Goal: Transaction & Acquisition: Purchase product/service

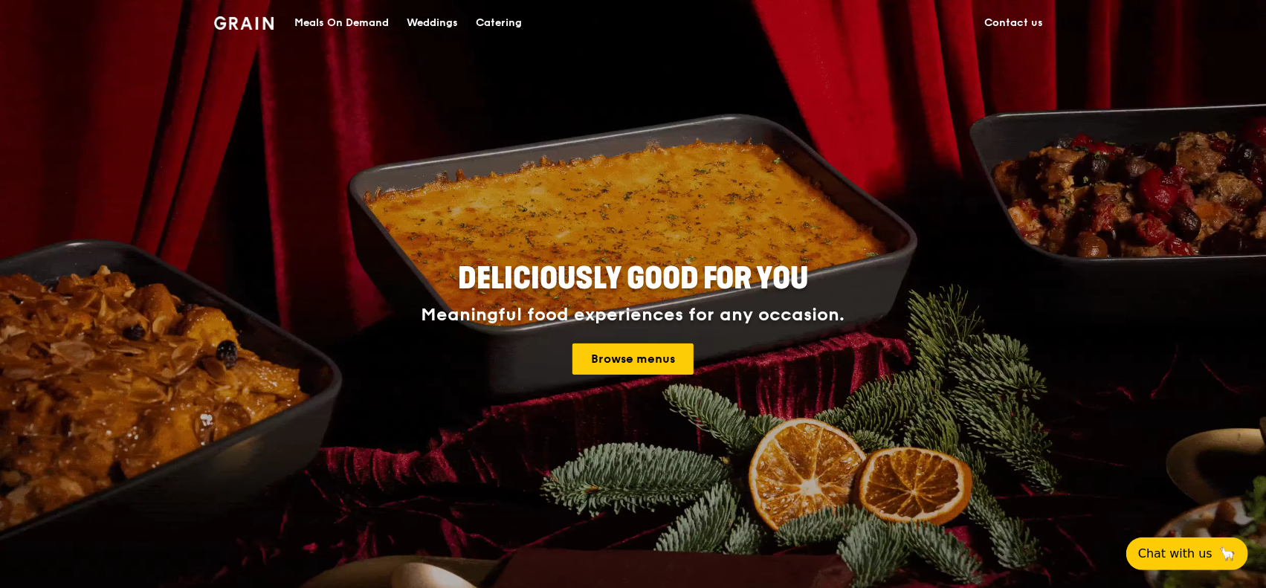
click at [345, 19] on div "Meals On Demand" at bounding box center [341, 23] width 94 height 45
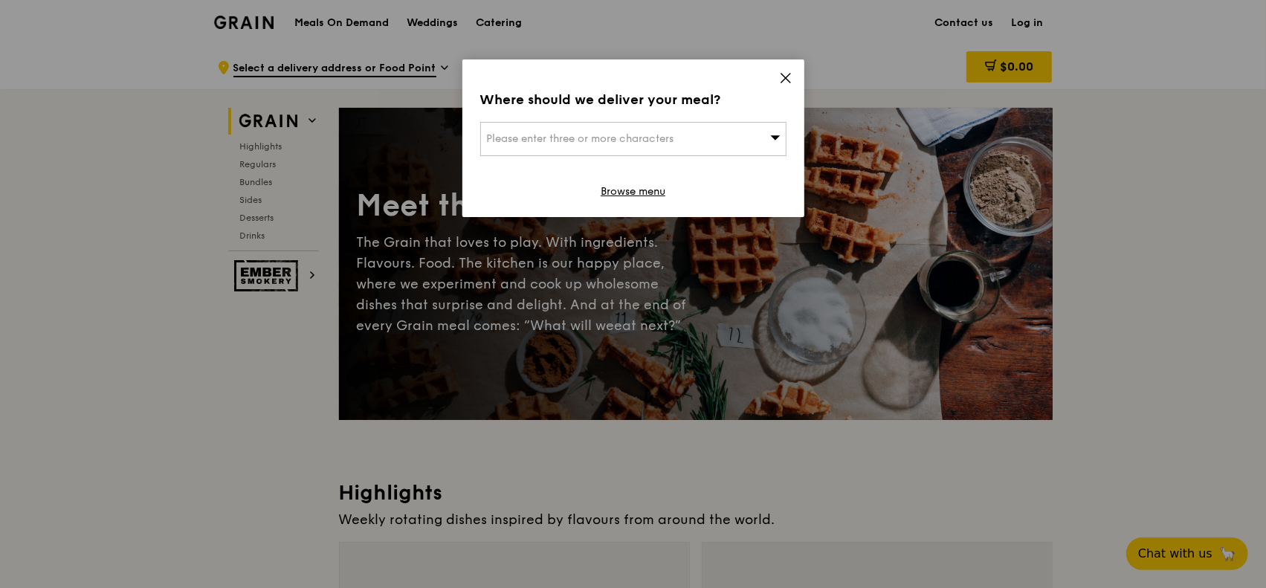
click at [782, 80] on icon at bounding box center [785, 77] width 13 height 13
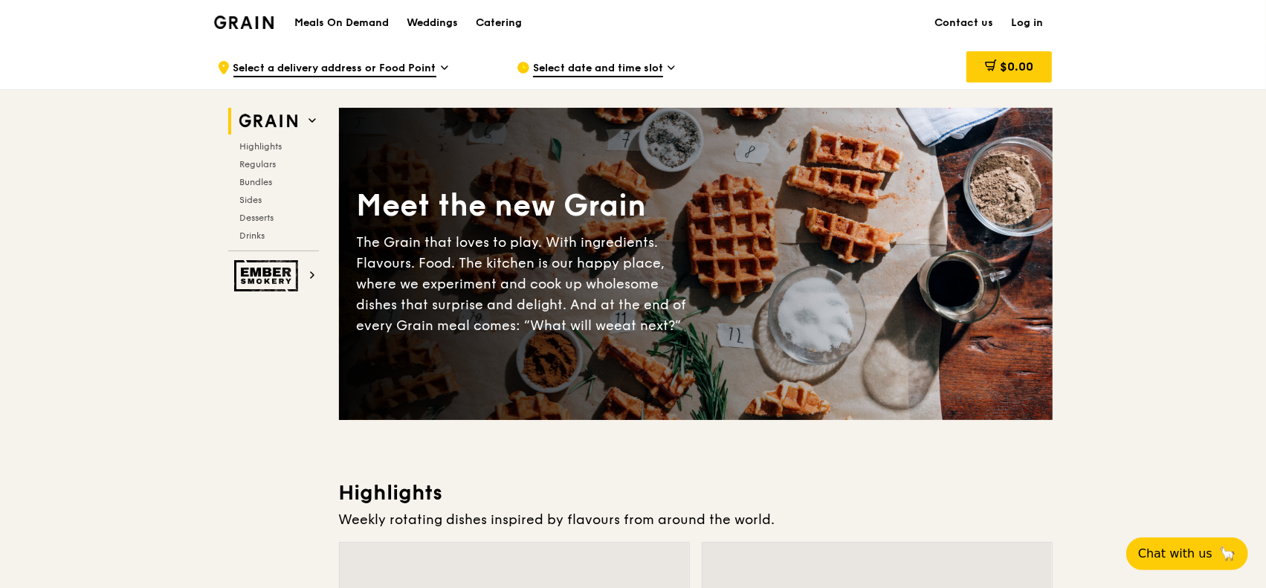
click at [369, 22] on h1 "Meals On Demand" at bounding box center [341, 23] width 94 height 15
click at [265, 20] on img at bounding box center [244, 22] width 60 height 13
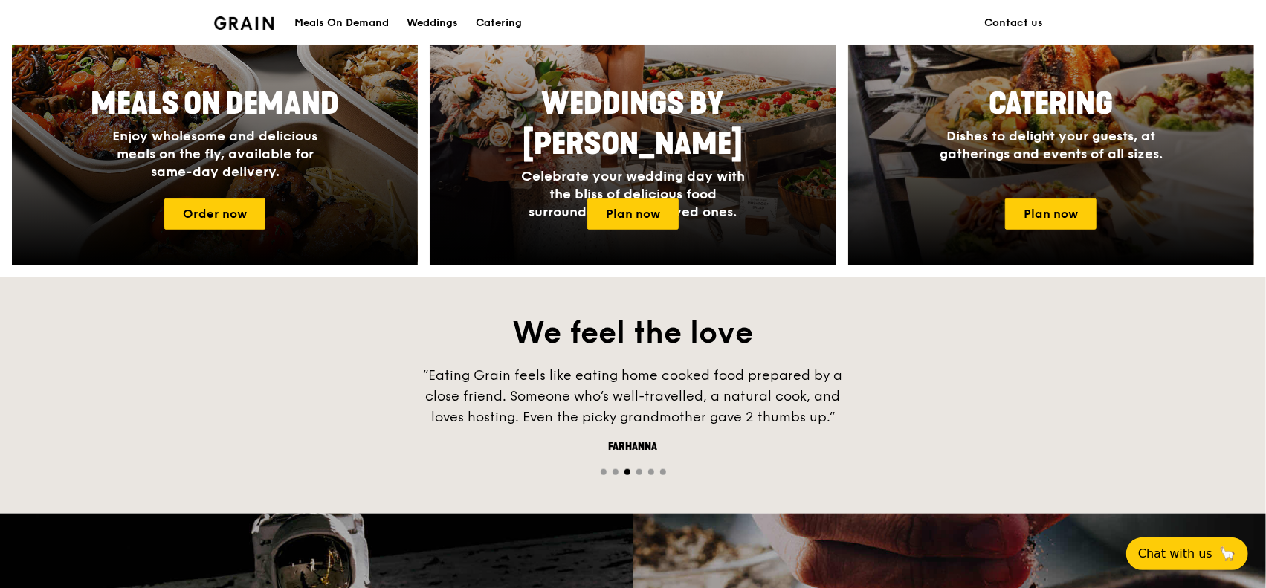
scroll to position [669, 0]
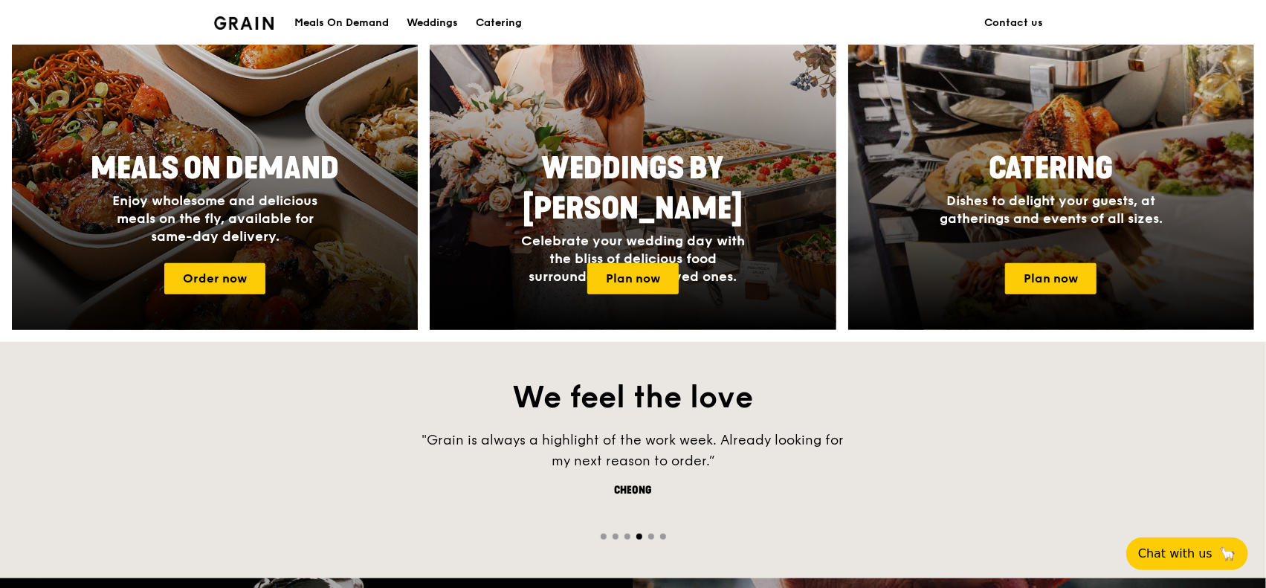
click at [233, 173] on span "Meals On Demand" at bounding box center [215, 169] width 248 height 36
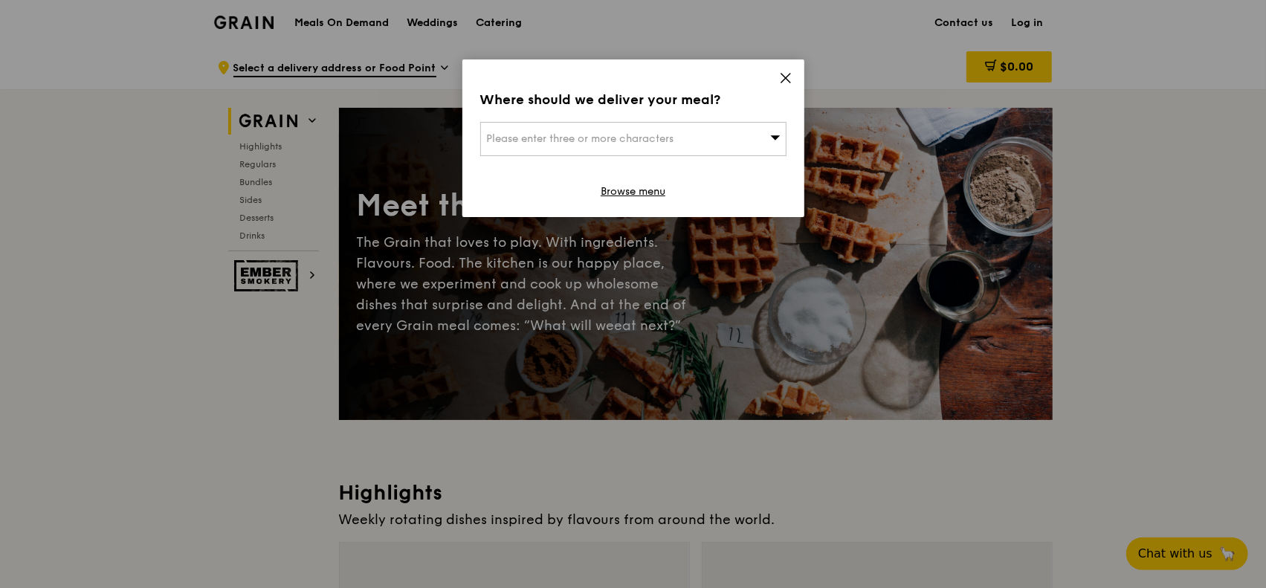
click at [709, 137] on div "Please enter three or more characters" at bounding box center [633, 139] width 306 height 34
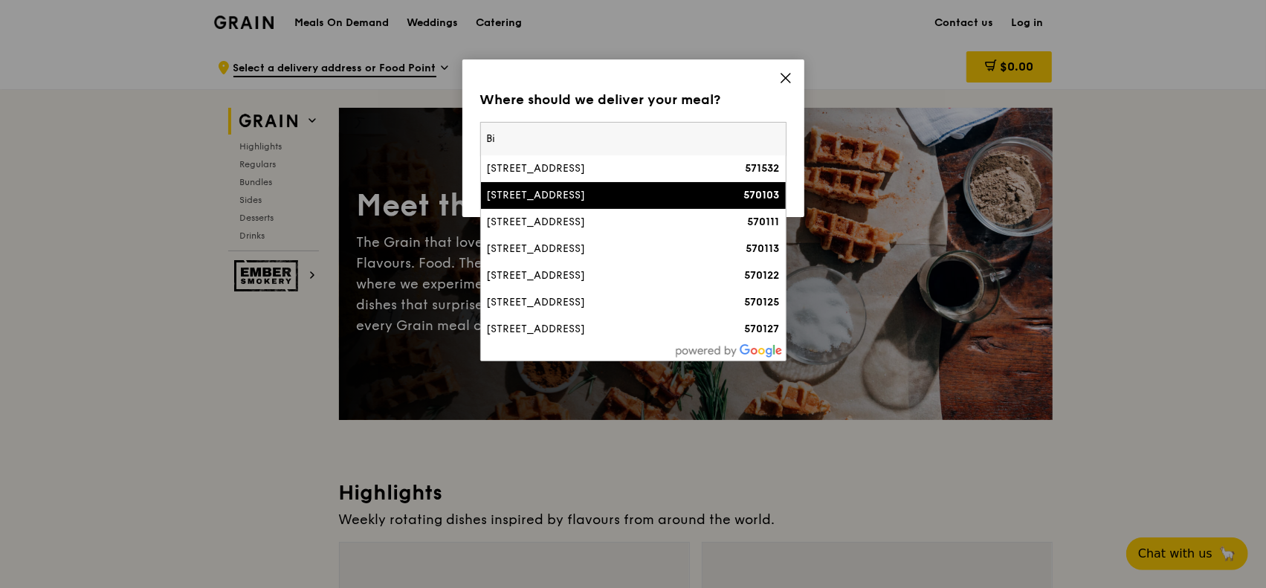
type input "B"
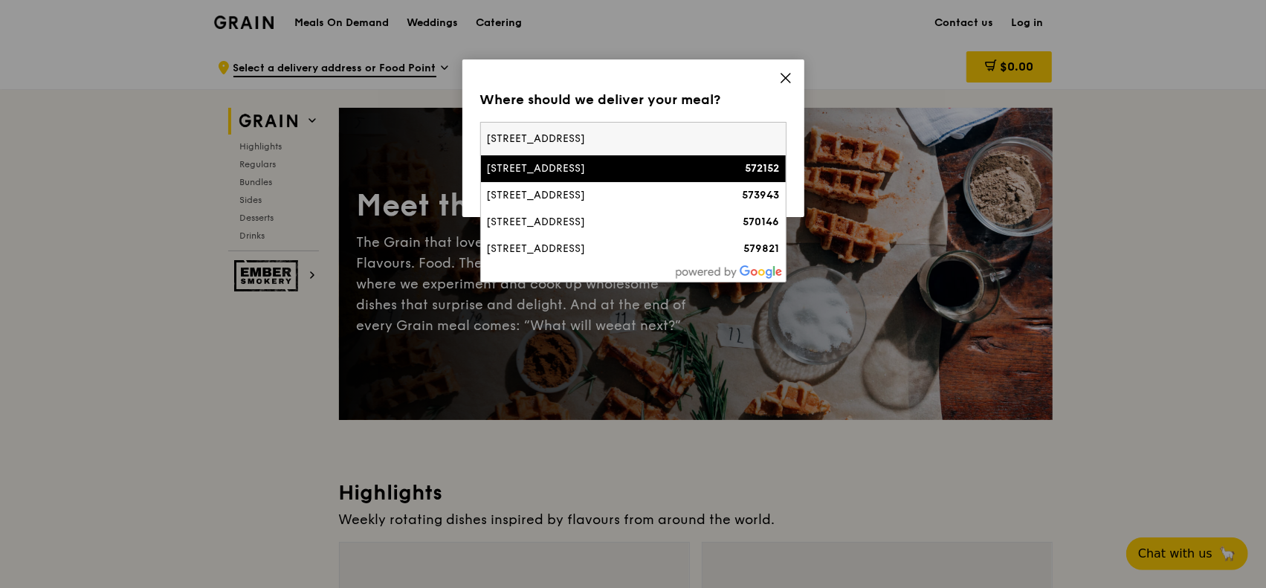
type input "[STREET_ADDRESS]"
click at [772, 89] on div "Where should we deliver your meal?" at bounding box center [633, 99] width 306 height 21
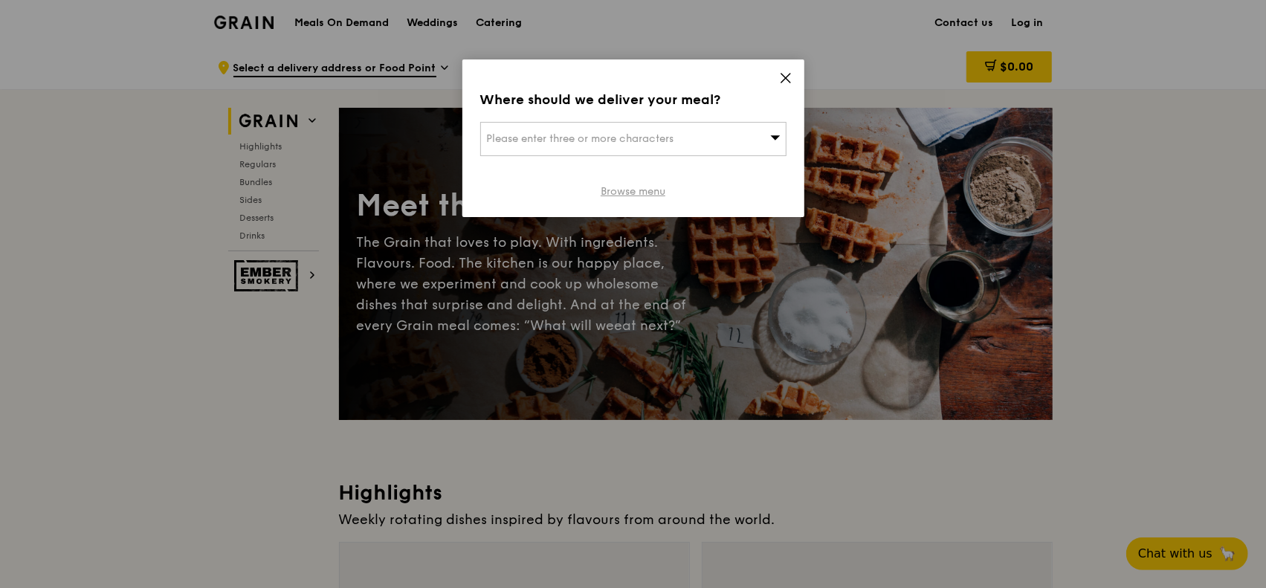
click at [642, 190] on link "Browse menu" at bounding box center [633, 191] width 65 height 15
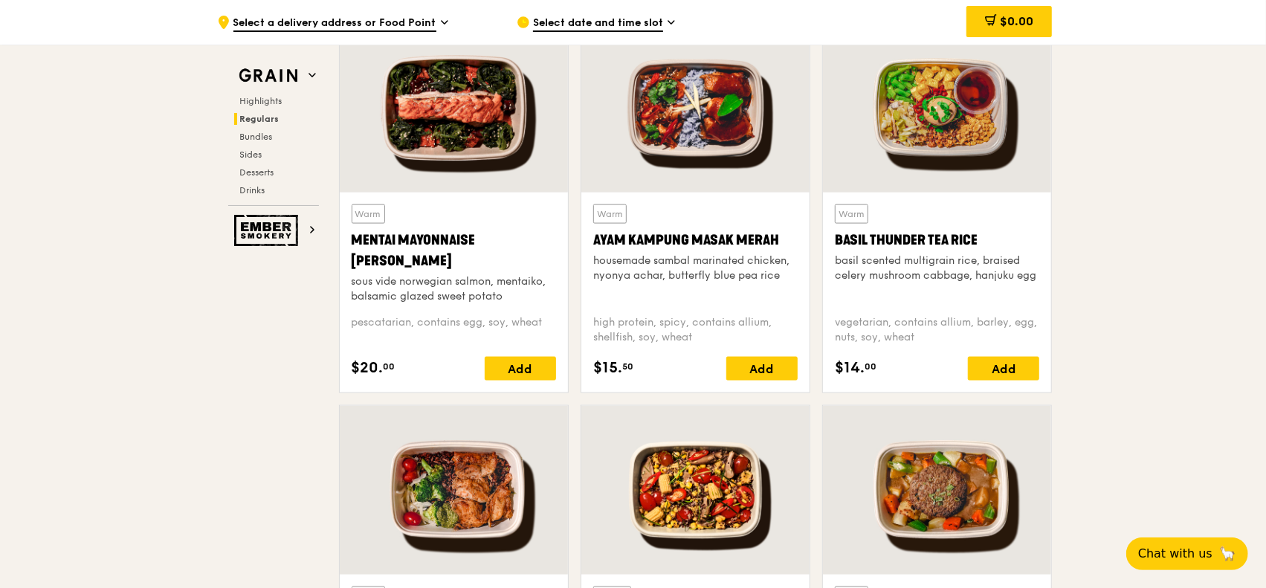
scroll to position [1338, 0]
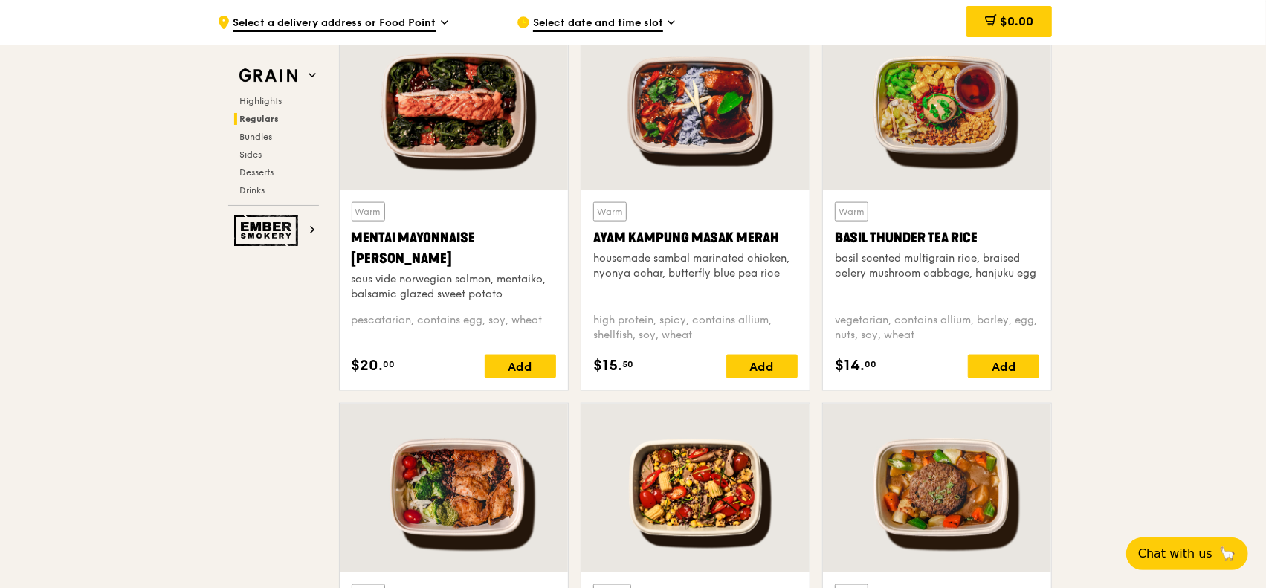
click at [641, 20] on span "Select date and time slot" at bounding box center [598, 24] width 130 height 16
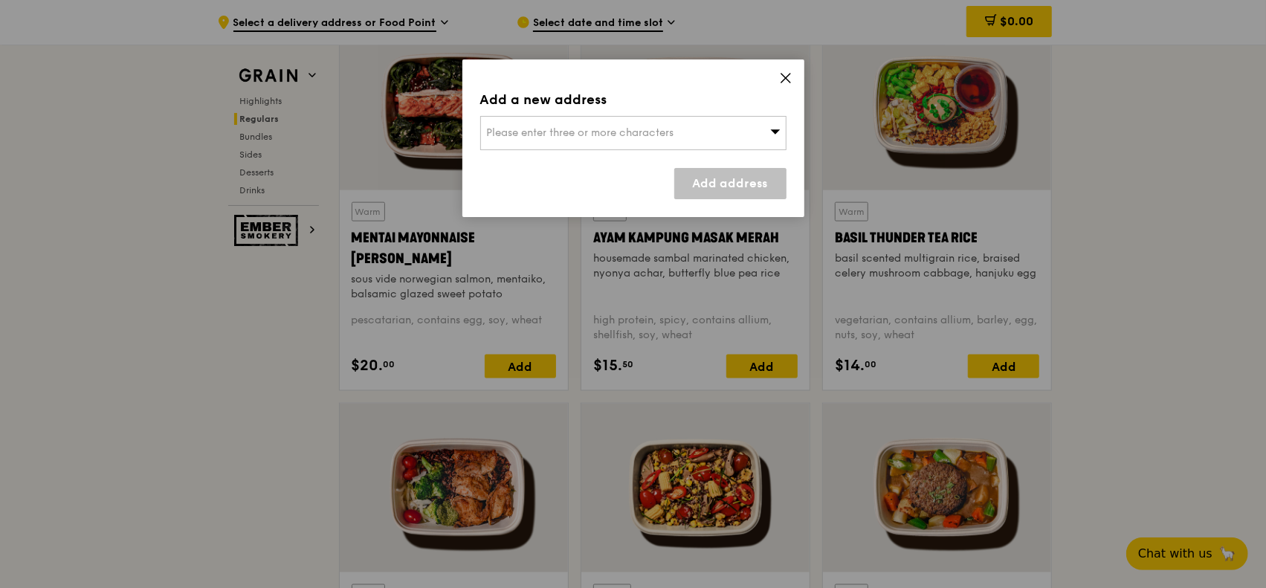
click at [785, 75] on icon at bounding box center [785, 77] width 13 height 13
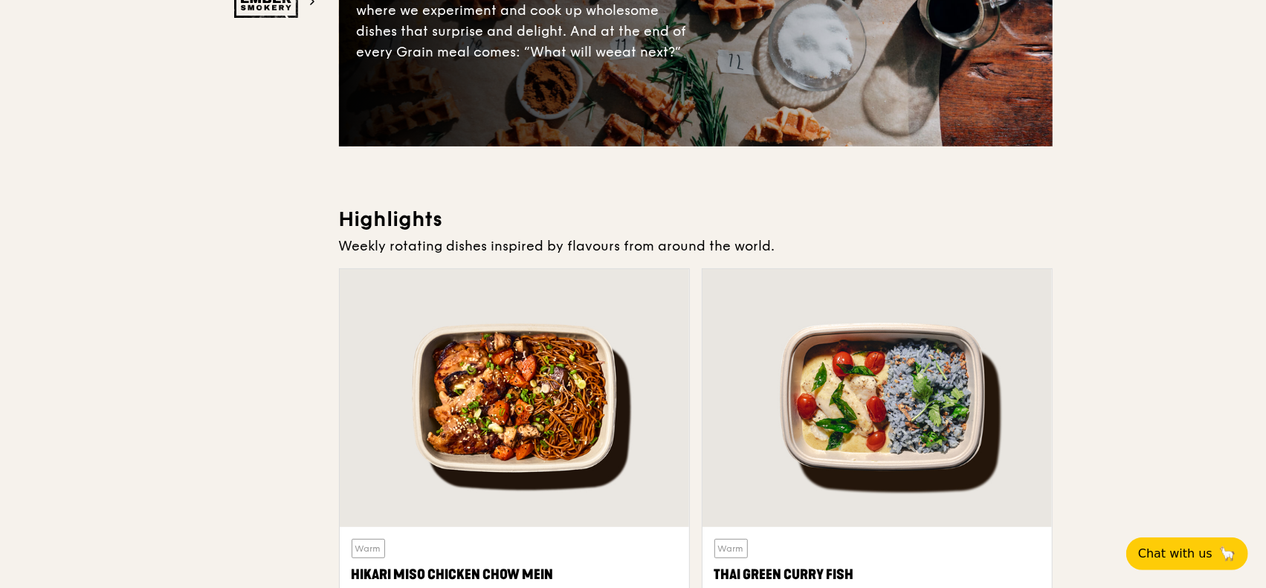
scroll to position [0, 0]
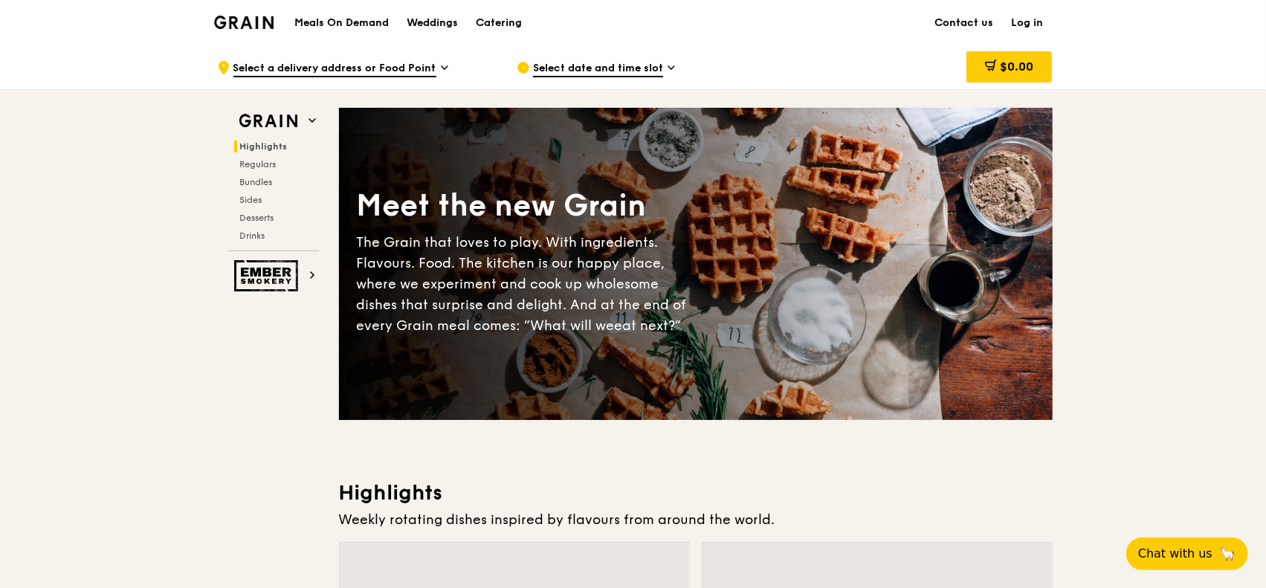
click at [965, 25] on link "Contact us" at bounding box center [964, 23] width 77 height 45
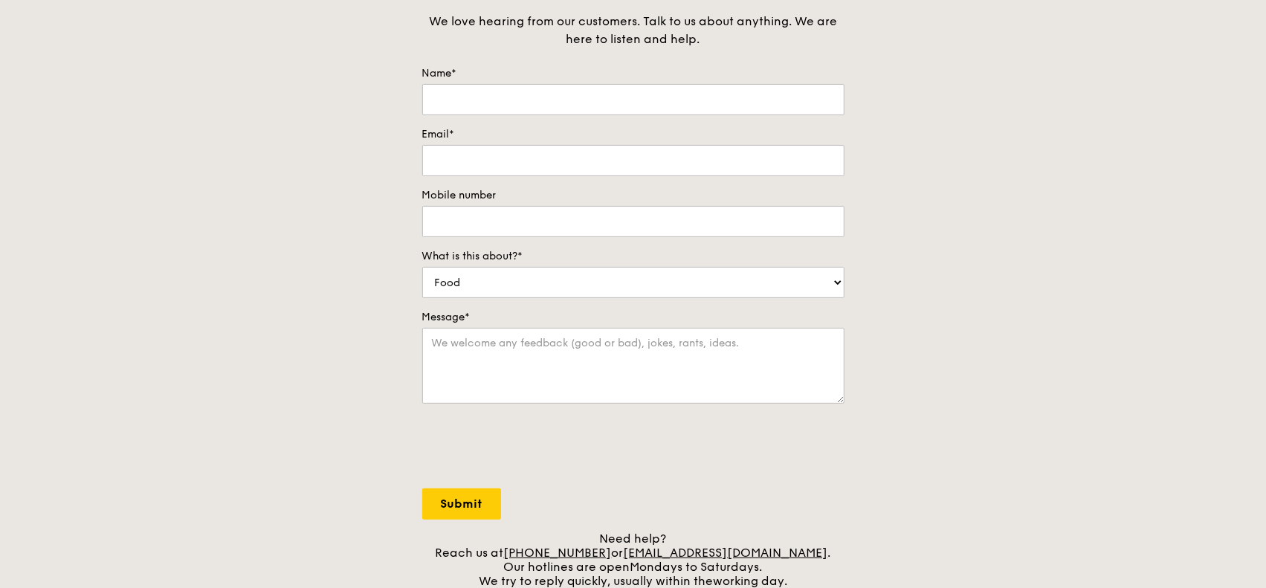
scroll to position [149, 0]
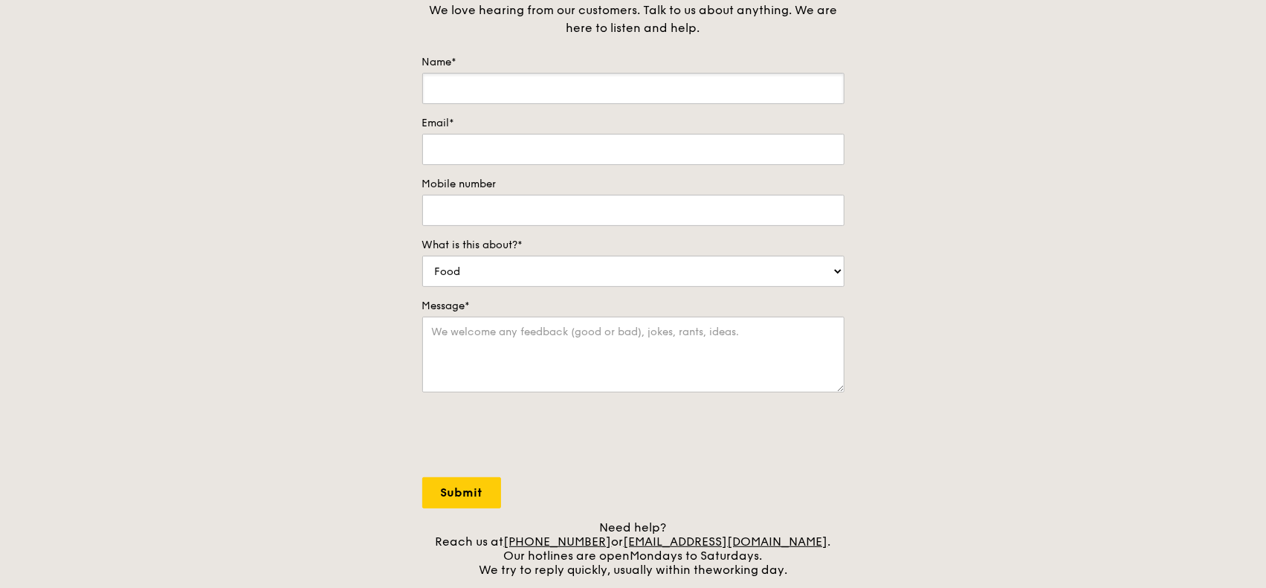
click at [504, 88] on input "Name*" at bounding box center [633, 88] width 422 height 31
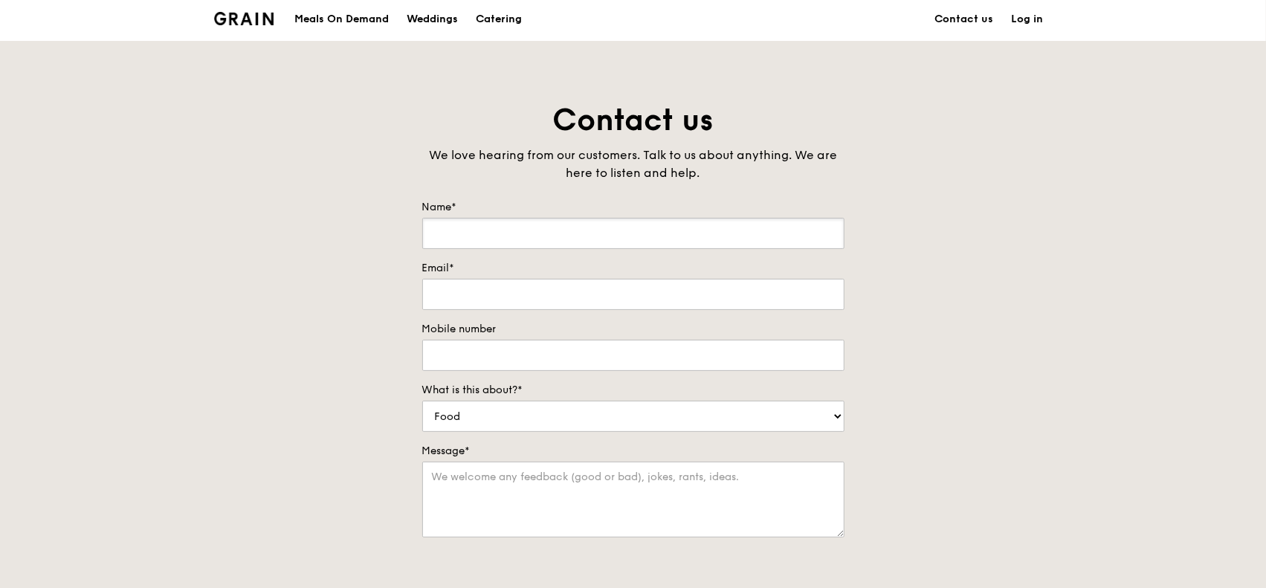
scroll to position [0, 0]
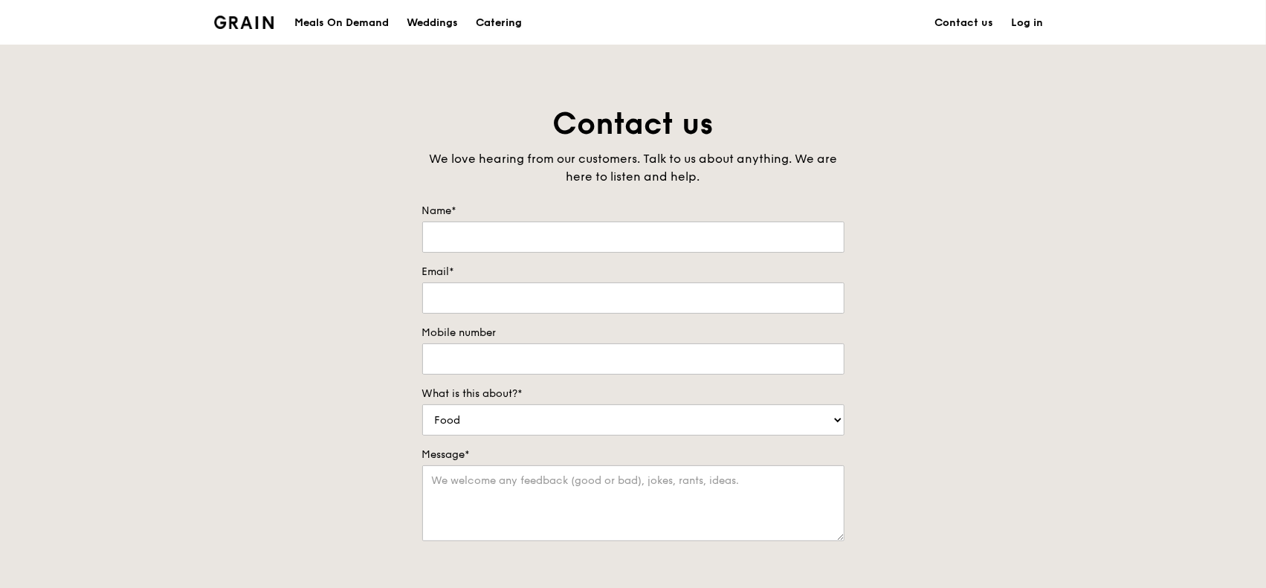
click at [499, 22] on div "Catering" at bounding box center [499, 23] width 46 height 45
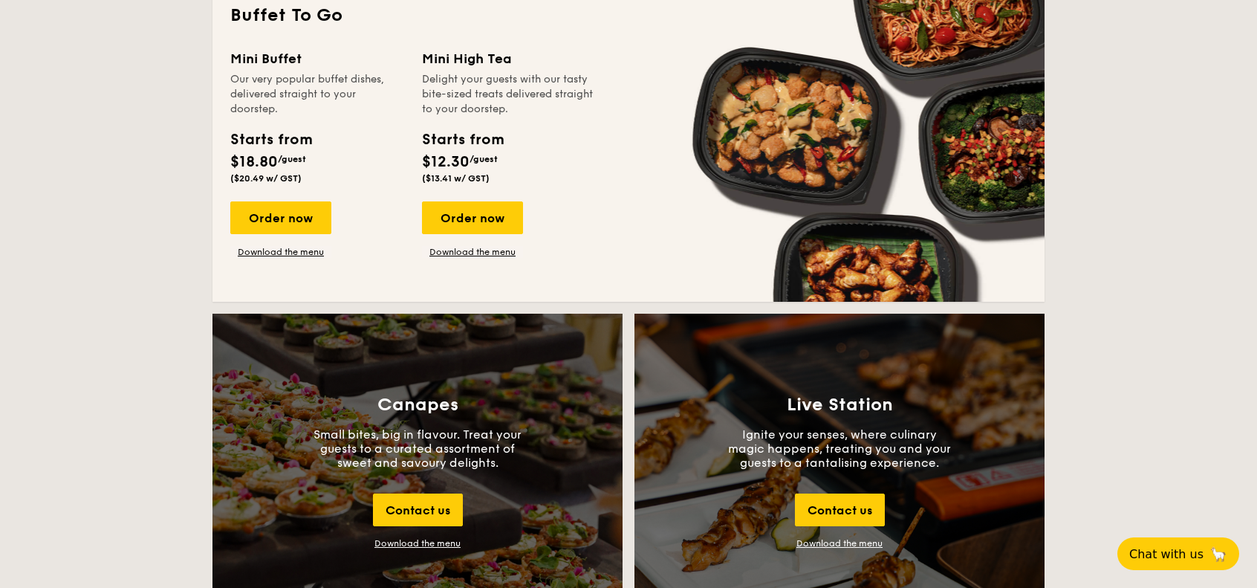
scroll to position [1338, 0]
